Goal: Navigation & Orientation: Find specific page/section

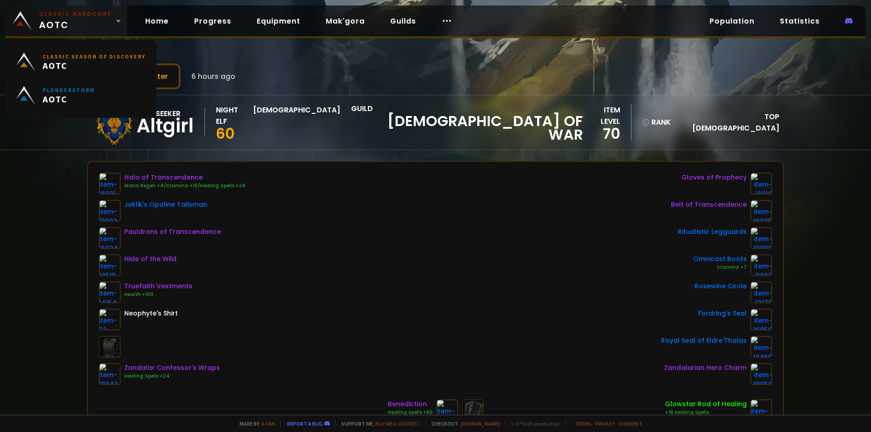
click at [52, 17] on small "Classic Hardcore" at bounding box center [75, 14] width 73 height 8
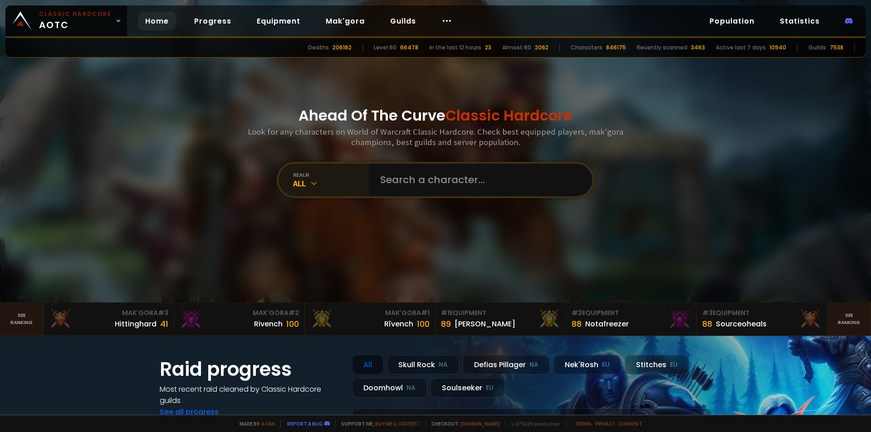
click at [333, 167] on div "realm All" at bounding box center [324, 180] width 91 height 33
click at [84, 20] on span "Classic Hardcore AOTC" at bounding box center [75, 21] width 73 height 22
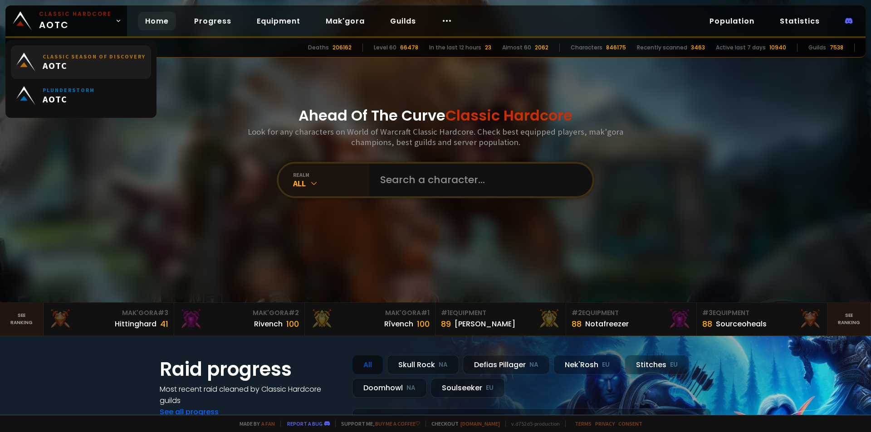
click at [98, 73] on link "Classic Season of Discovery AOTC" at bounding box center [81, 62] width 140 height 34
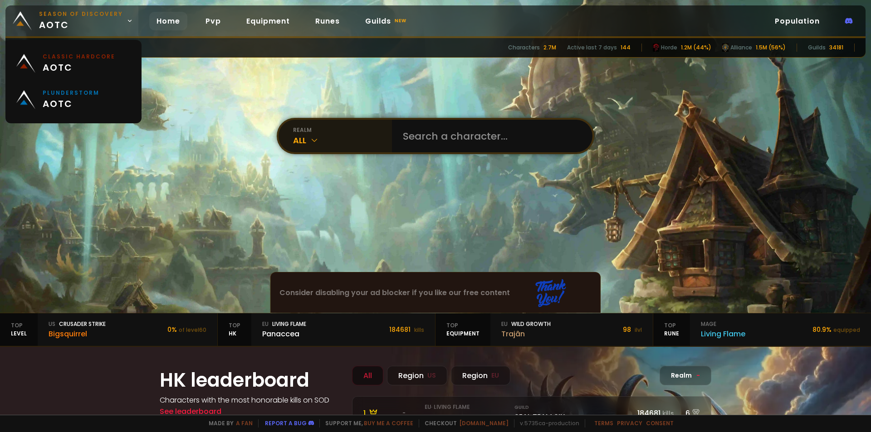
click at [114, 24] on span "Season of Discovery aotc" at bounding box center [81, 21] width 84 height 22
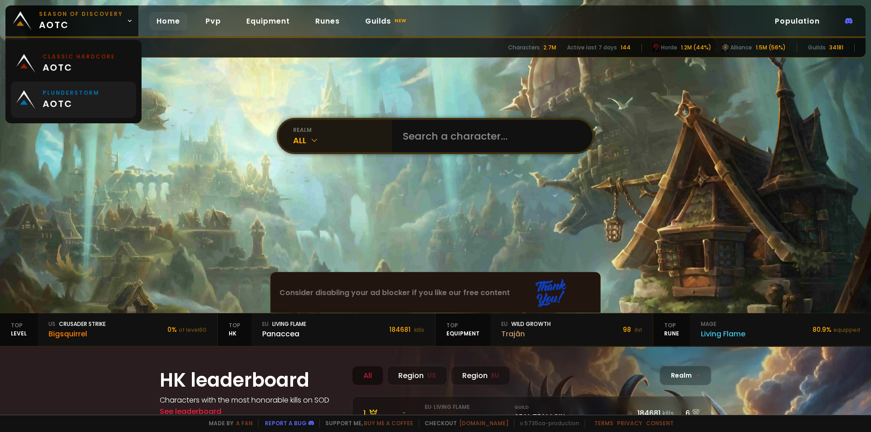
click at [105, 97] on link "Plunderstorm aotc" at bounding box center [73, 100] width 125 height 36
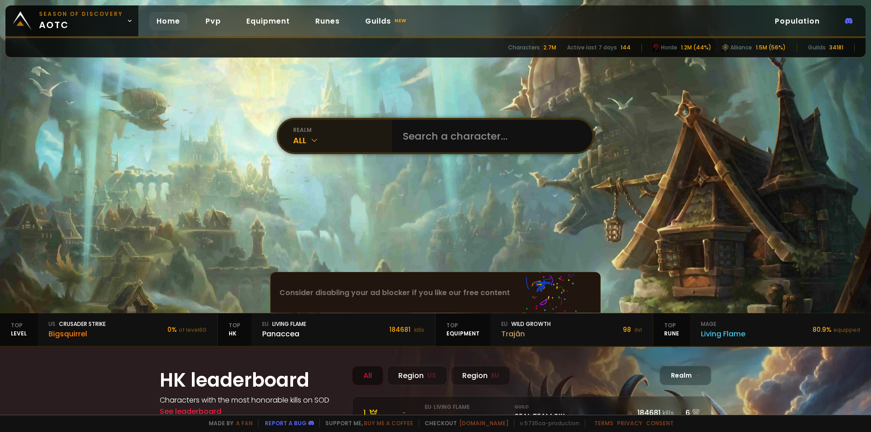
click at [297, 133] on div "realm" at bounding box center [342, 130] width 99 height 8
